Goal: Information Seeking & Learning: Learn about a topic

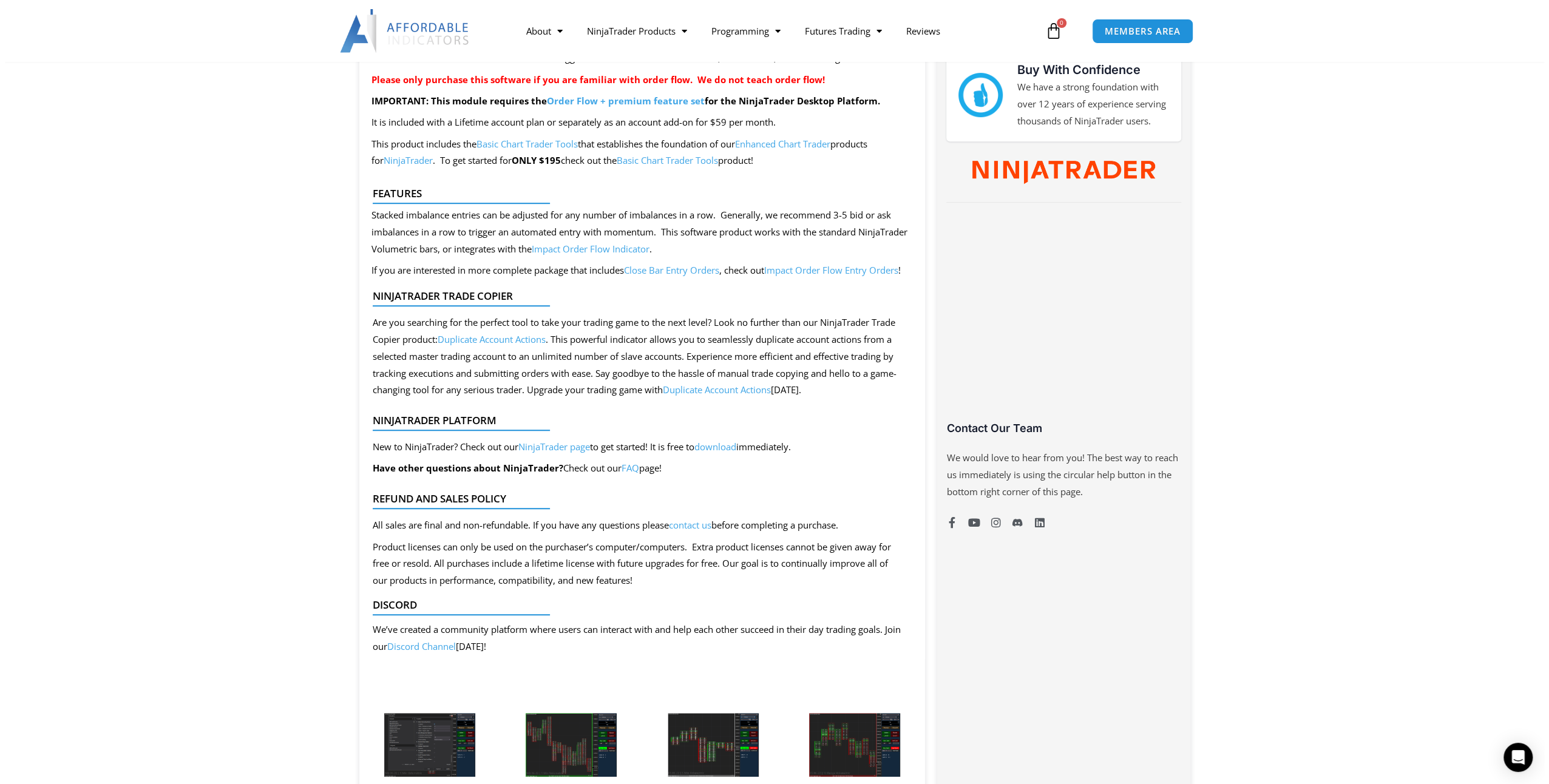
scroll to position [849, 0]
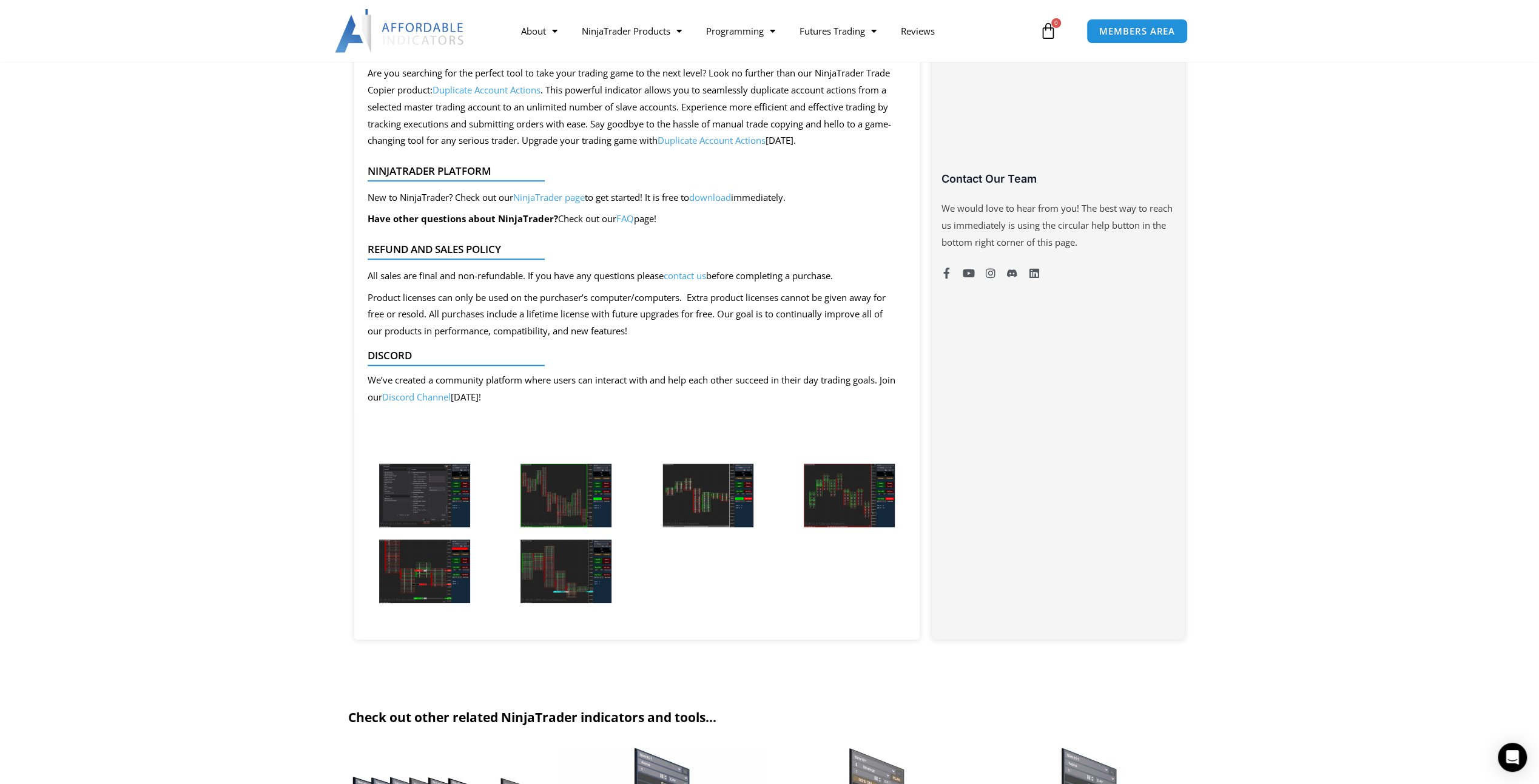
click at [455, 490] on img at bounding box center [425, 495] width 91 height 64
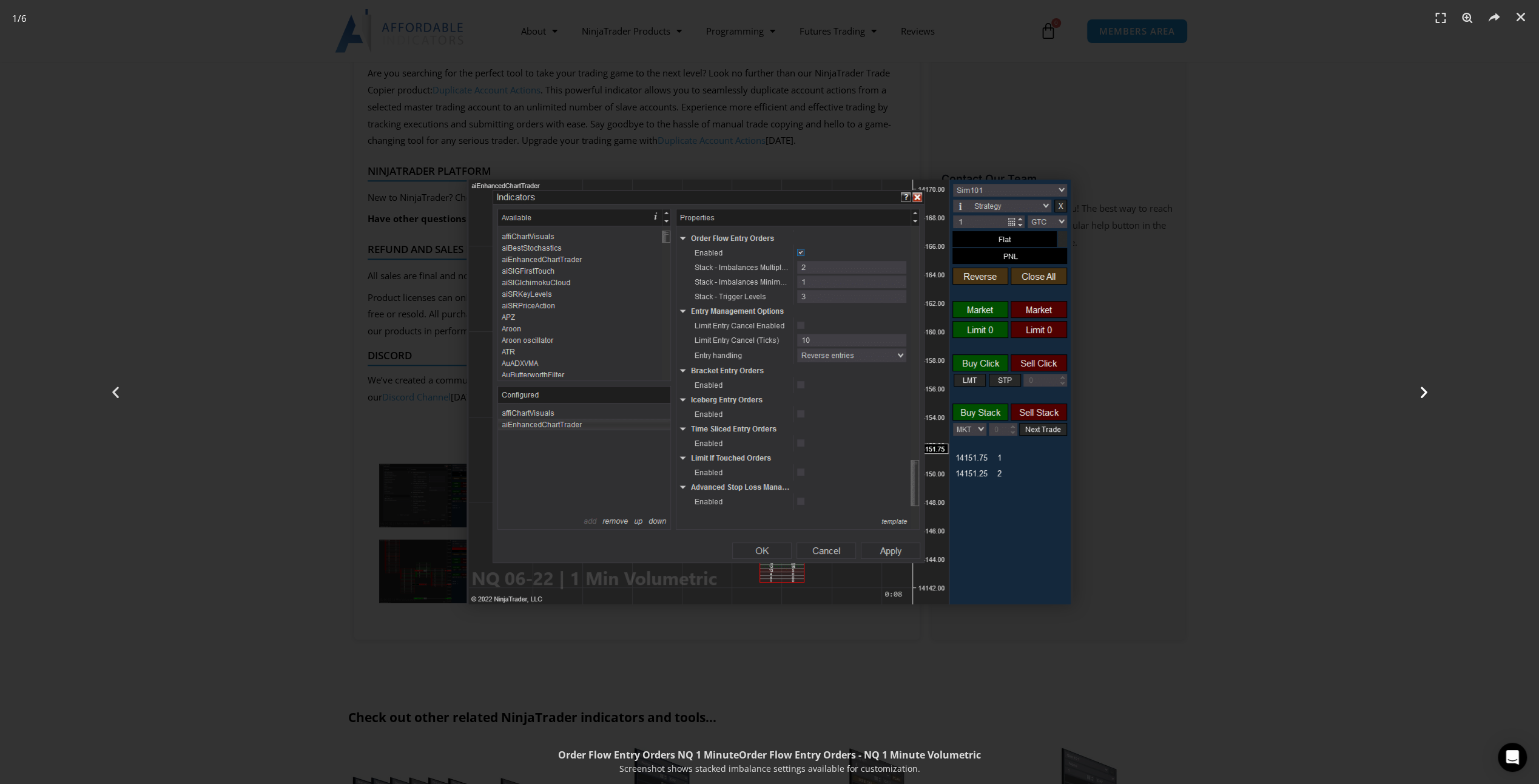
click at [1433, 392] on div "Next" at bounding box center [1424, 392] width 232 height 784
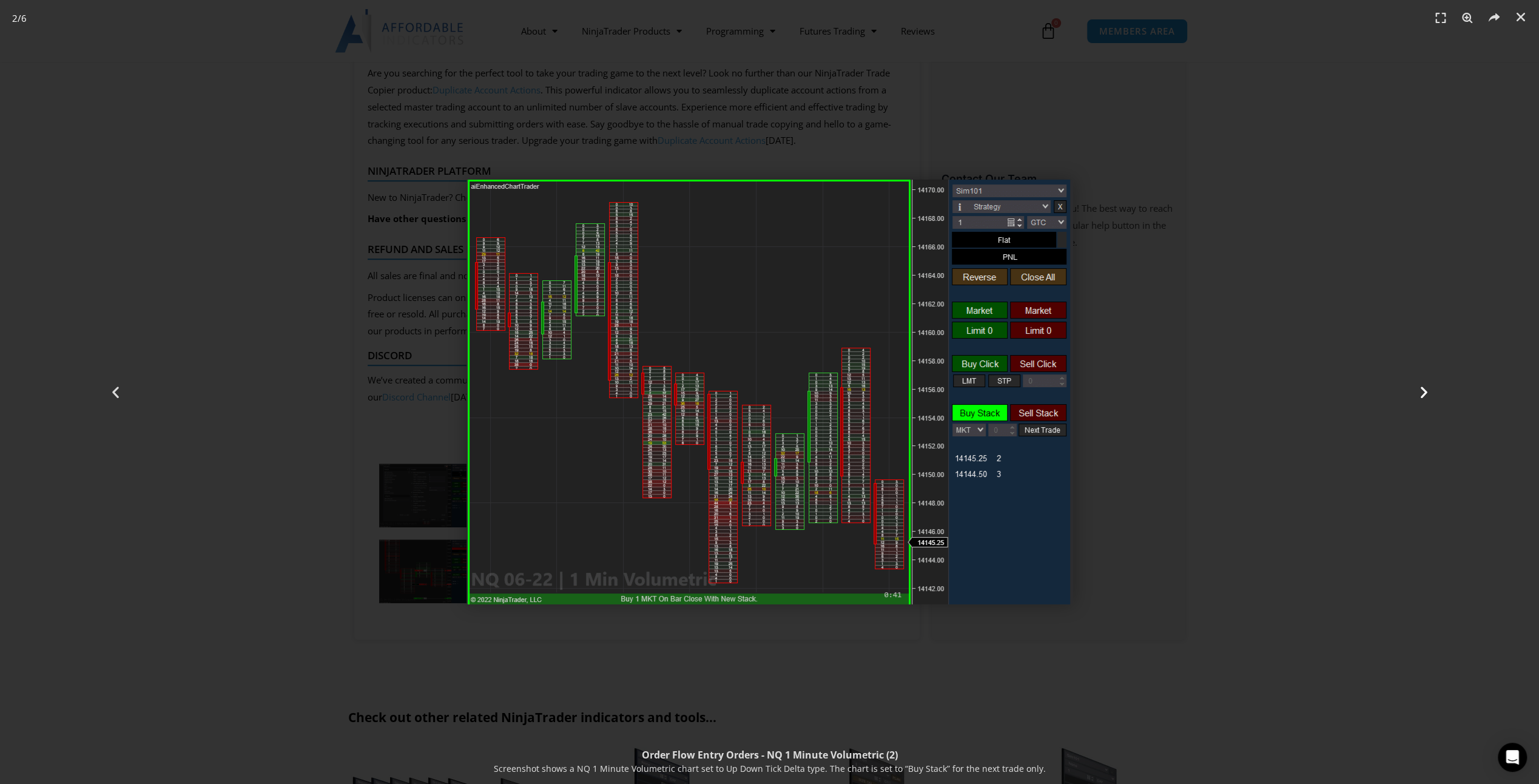
click at [1433, 392] on div "Next" at bounding box center [1424, 392] width 232 height 784
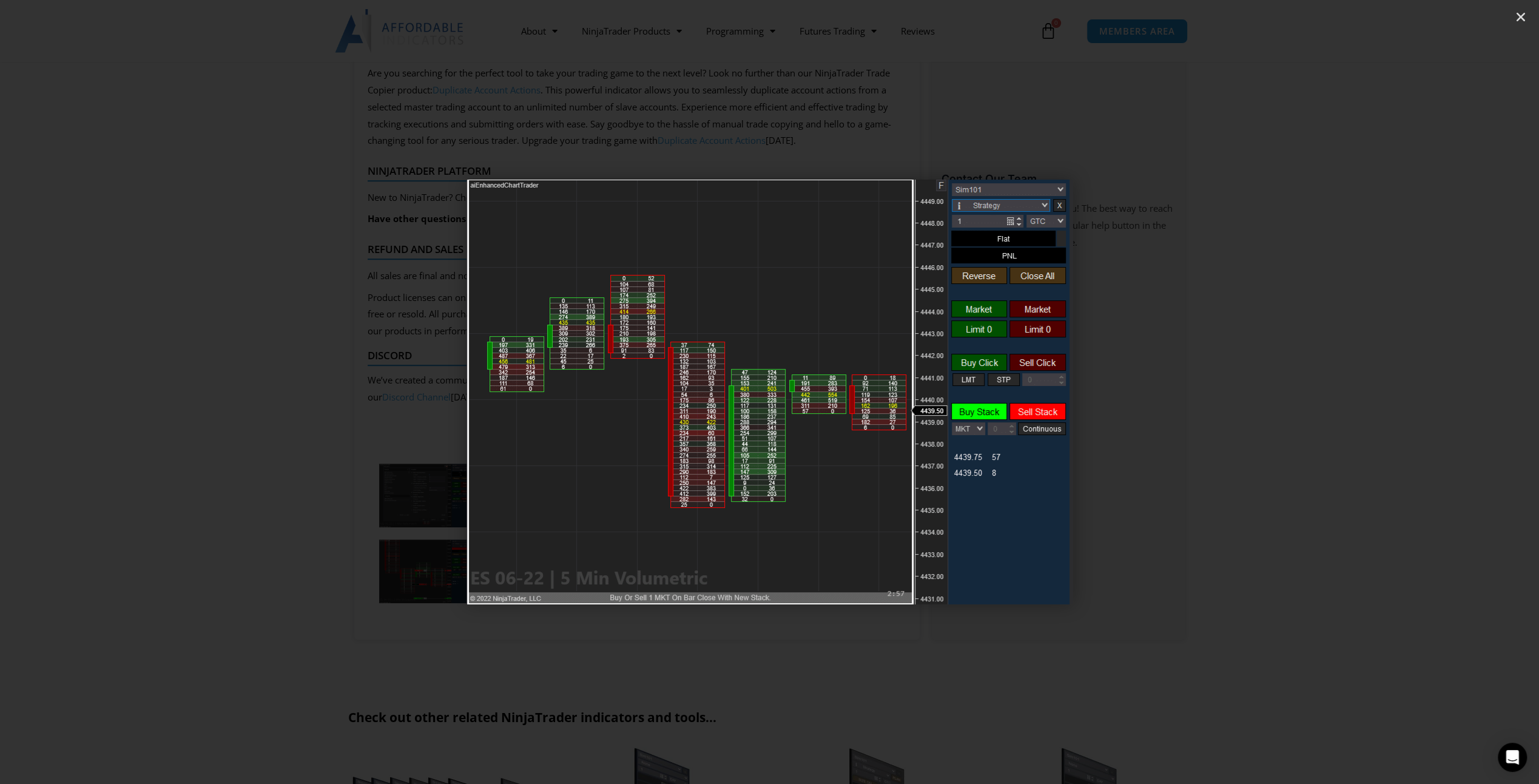
click at [1433, 392] on div "Next" at bounding box center [1424, 392] width 232 height 784
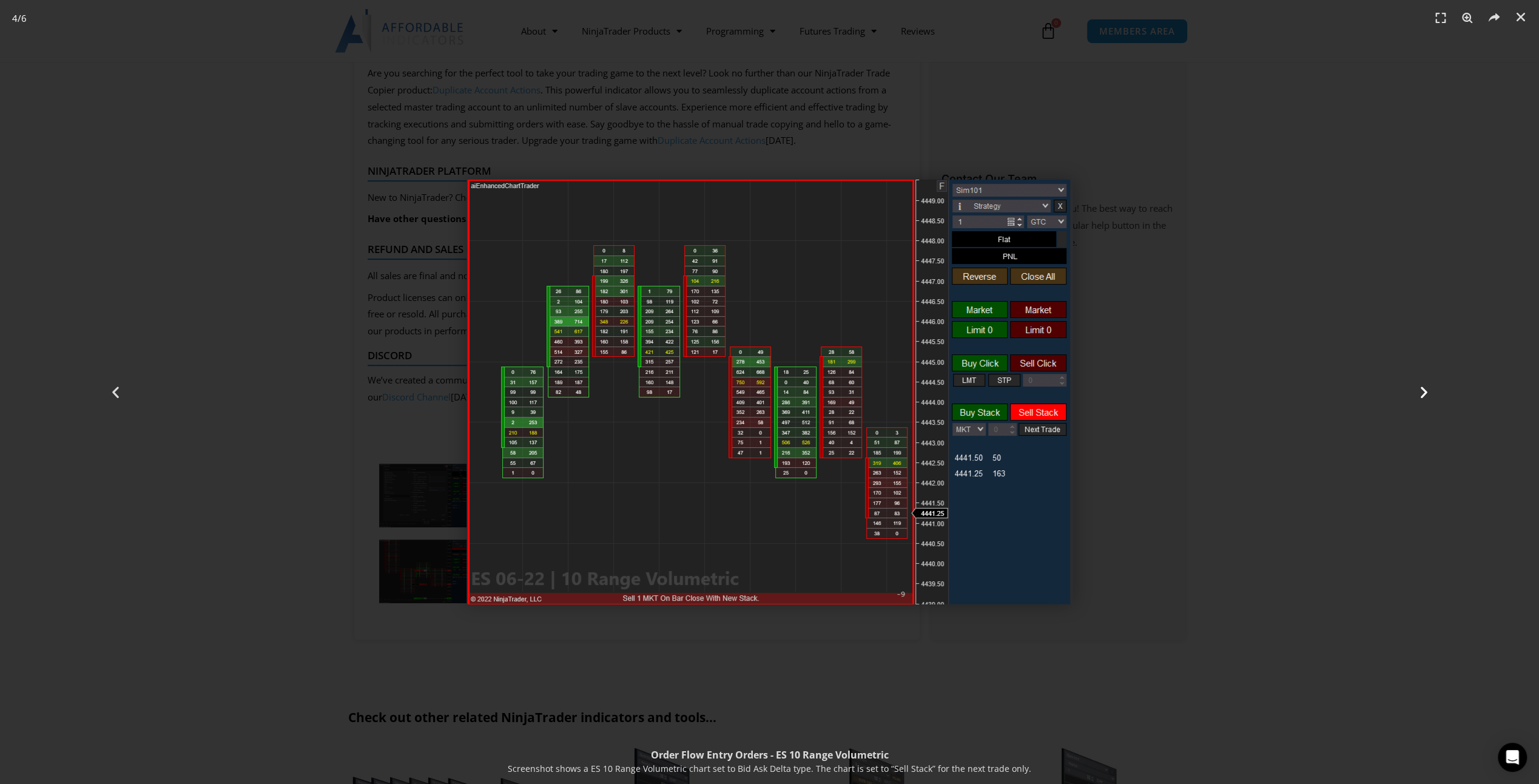
click at [1433, 392] on div "Next" at bounding box center [1424, 392] width 232 height 784
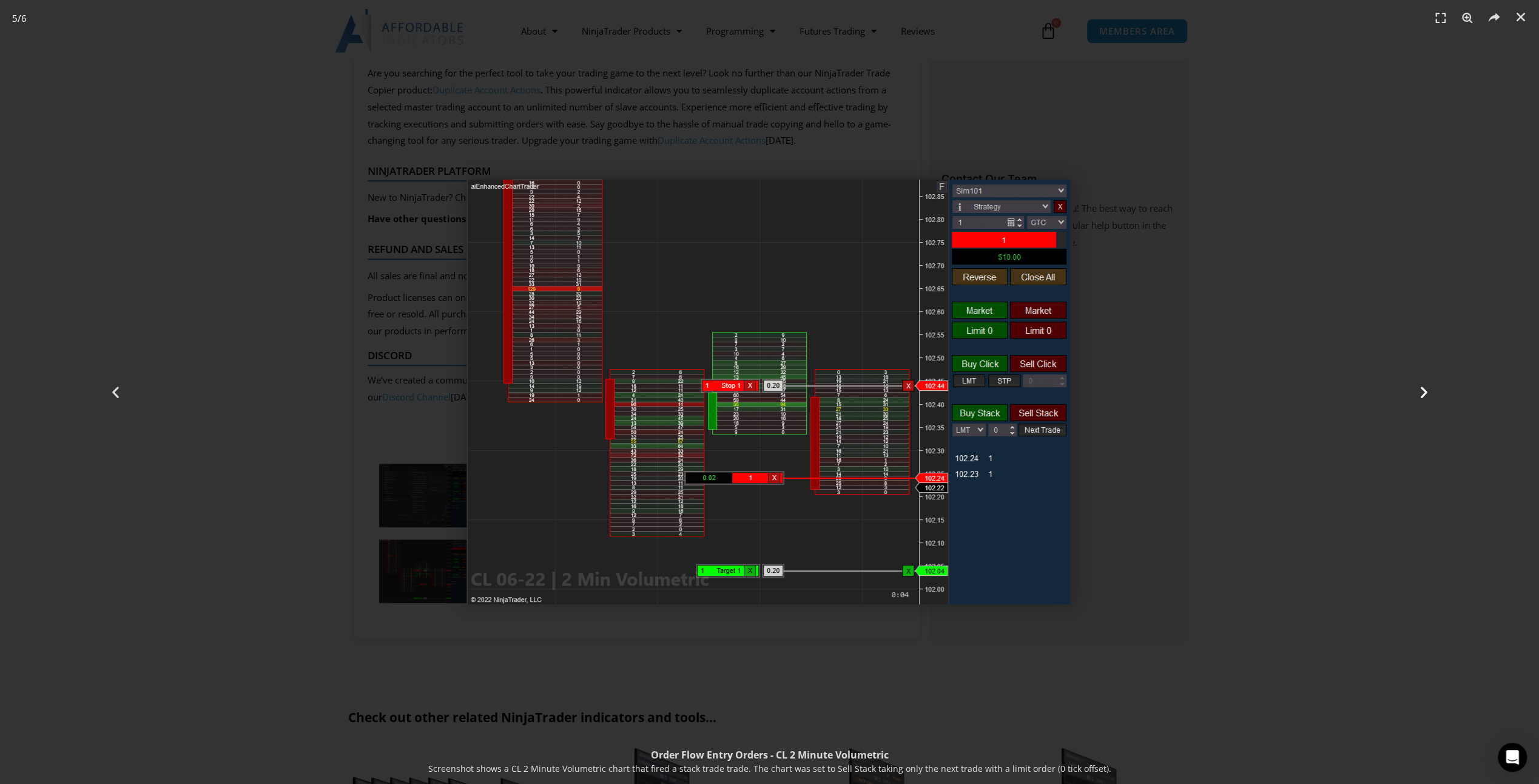
click at [1433, 392] on div "Next" at bounding box center [1424, 392] width 232 height 784
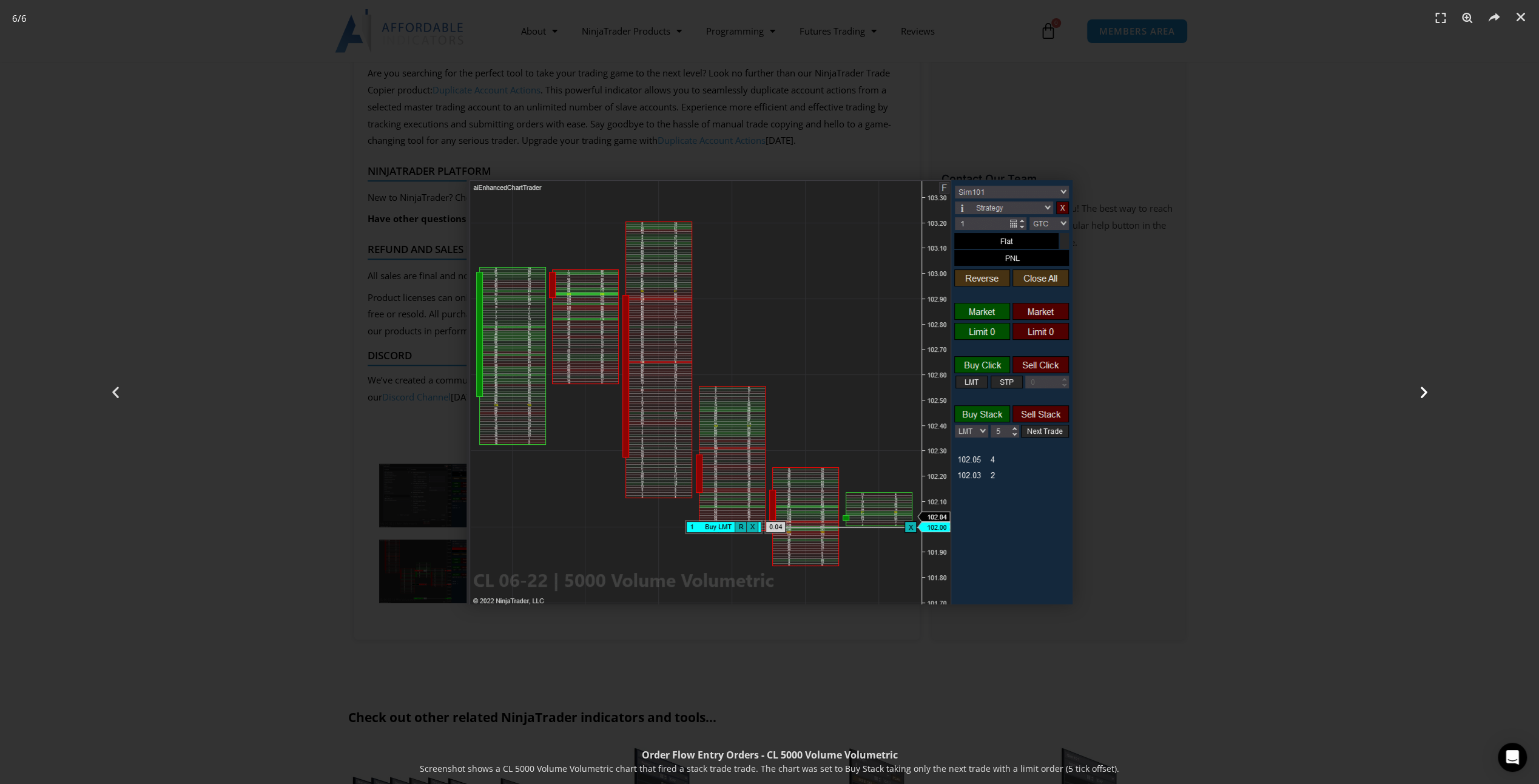
click at [1433, 392] on div "Next" at bounding box center [1424, 392] width 232 height 784
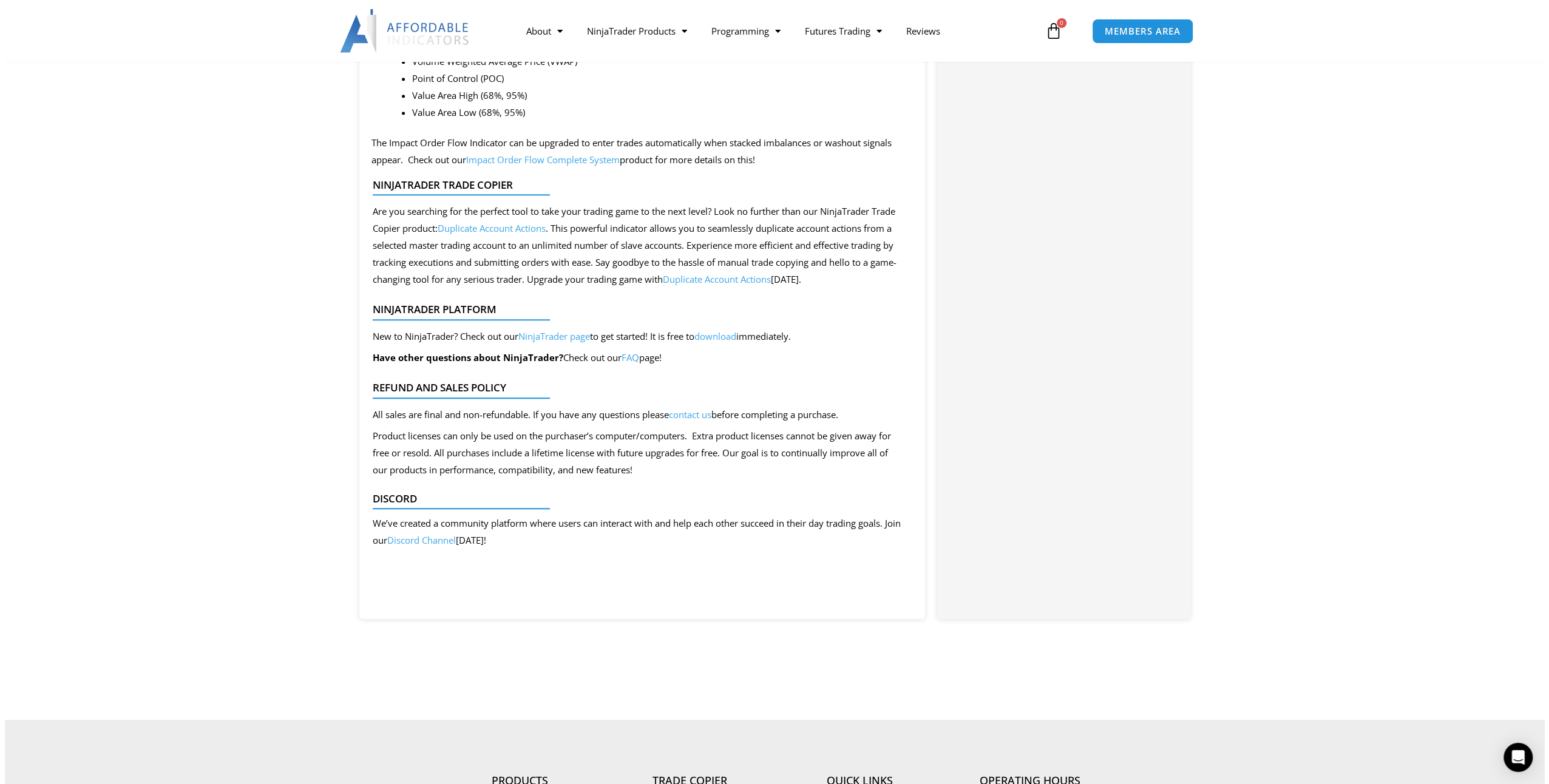
scroll to position [1213, 0]
